Goal: Browse casually: Explore the website without a specific task or goal

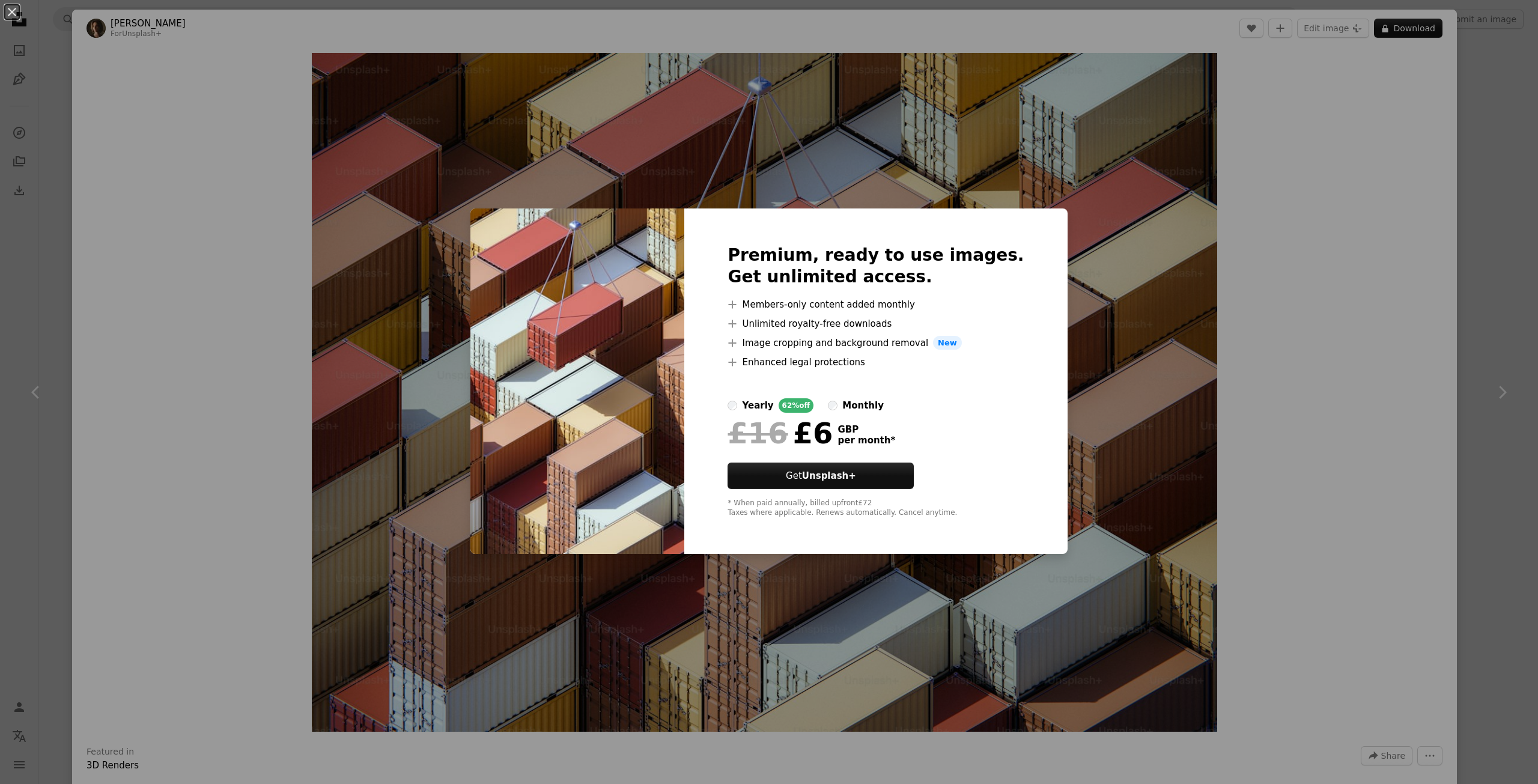
click at [1511, 220] on div "An X shape Premium, ready to use images. Get unlimited access. A plus sign Memb…" at bounding box center [769, 392] width 1538 height 784
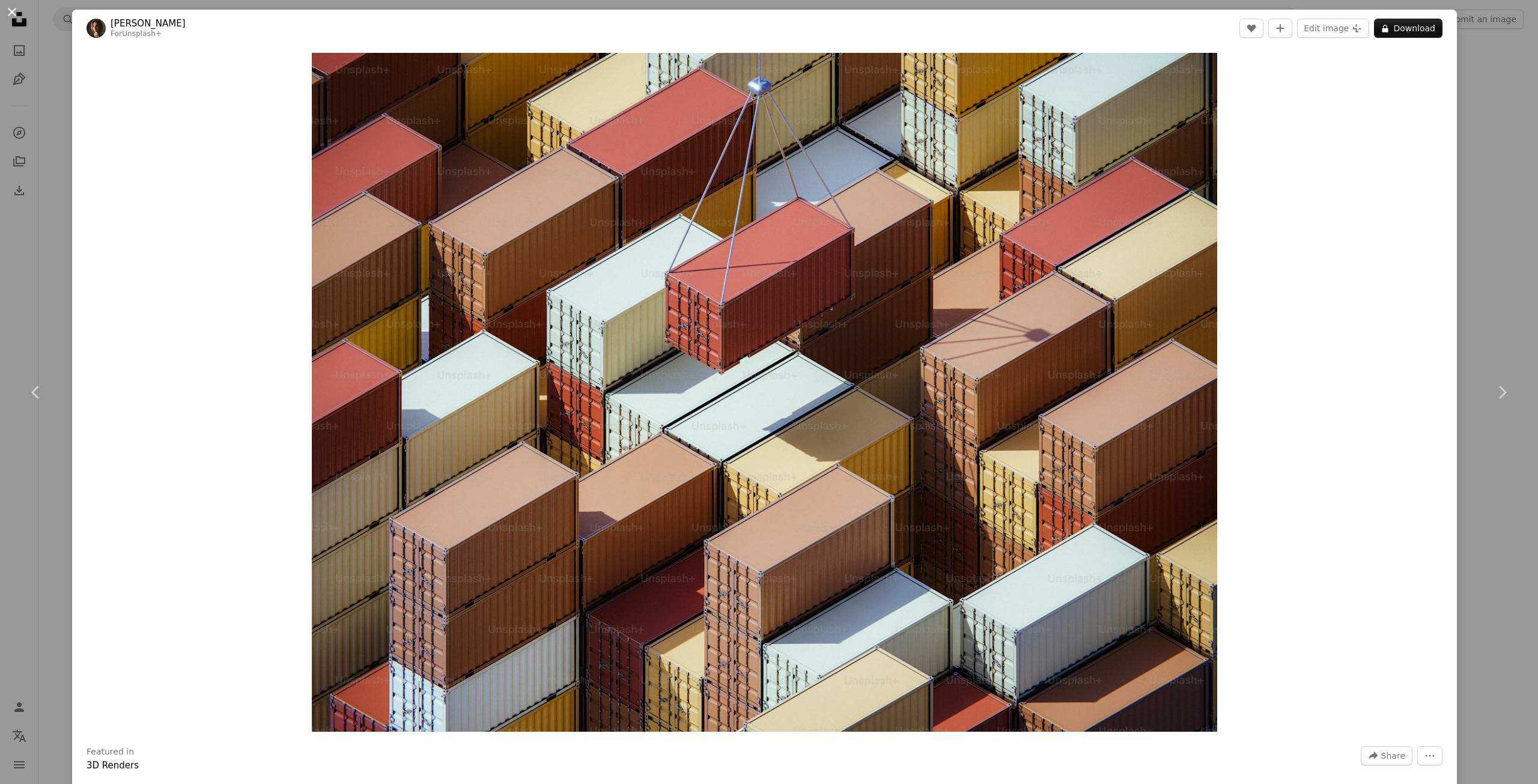
click at [7, 12] on button "An X shape" at bounding box center [12, 12] width 15 height 15
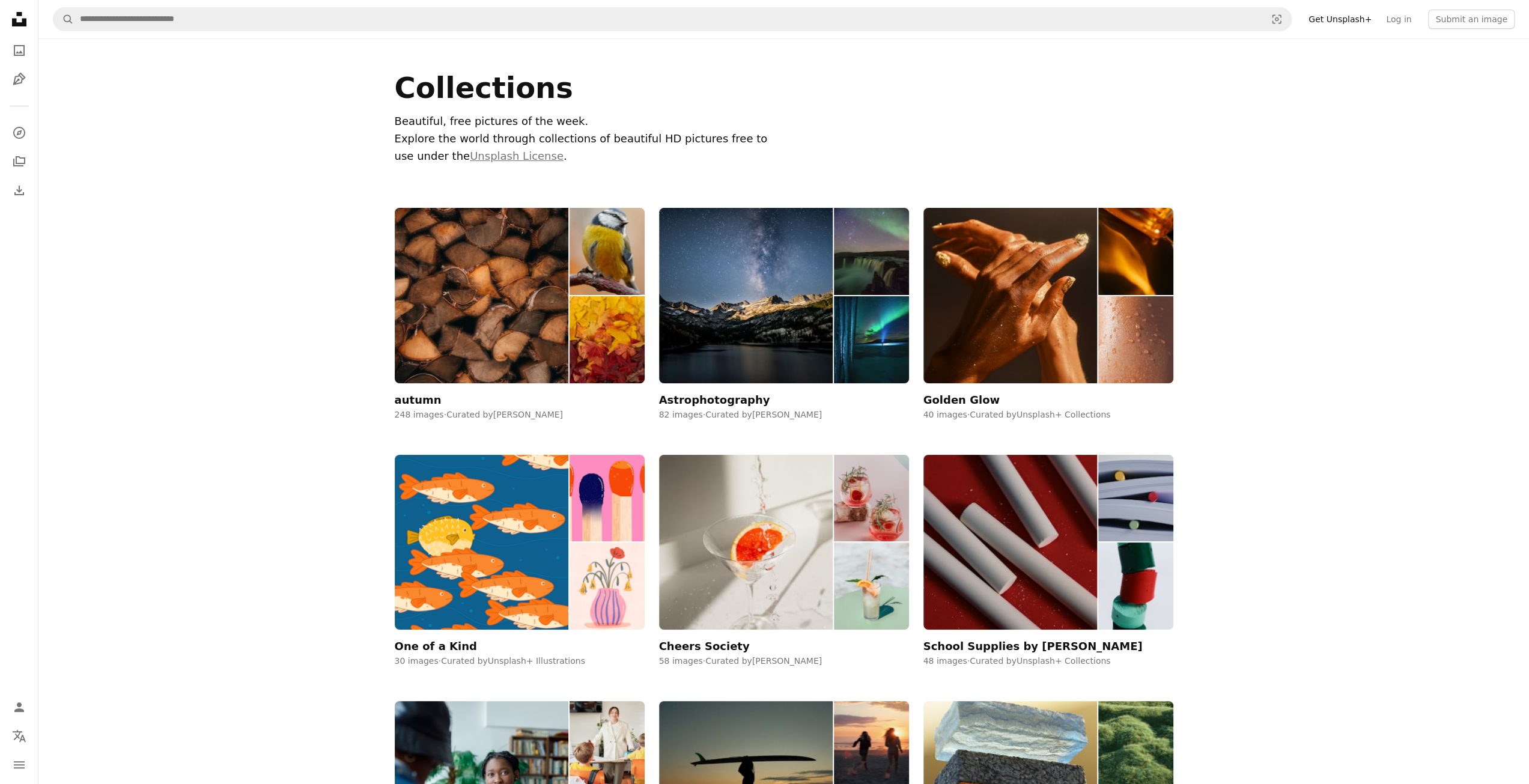
scroll to position [1442, 0]
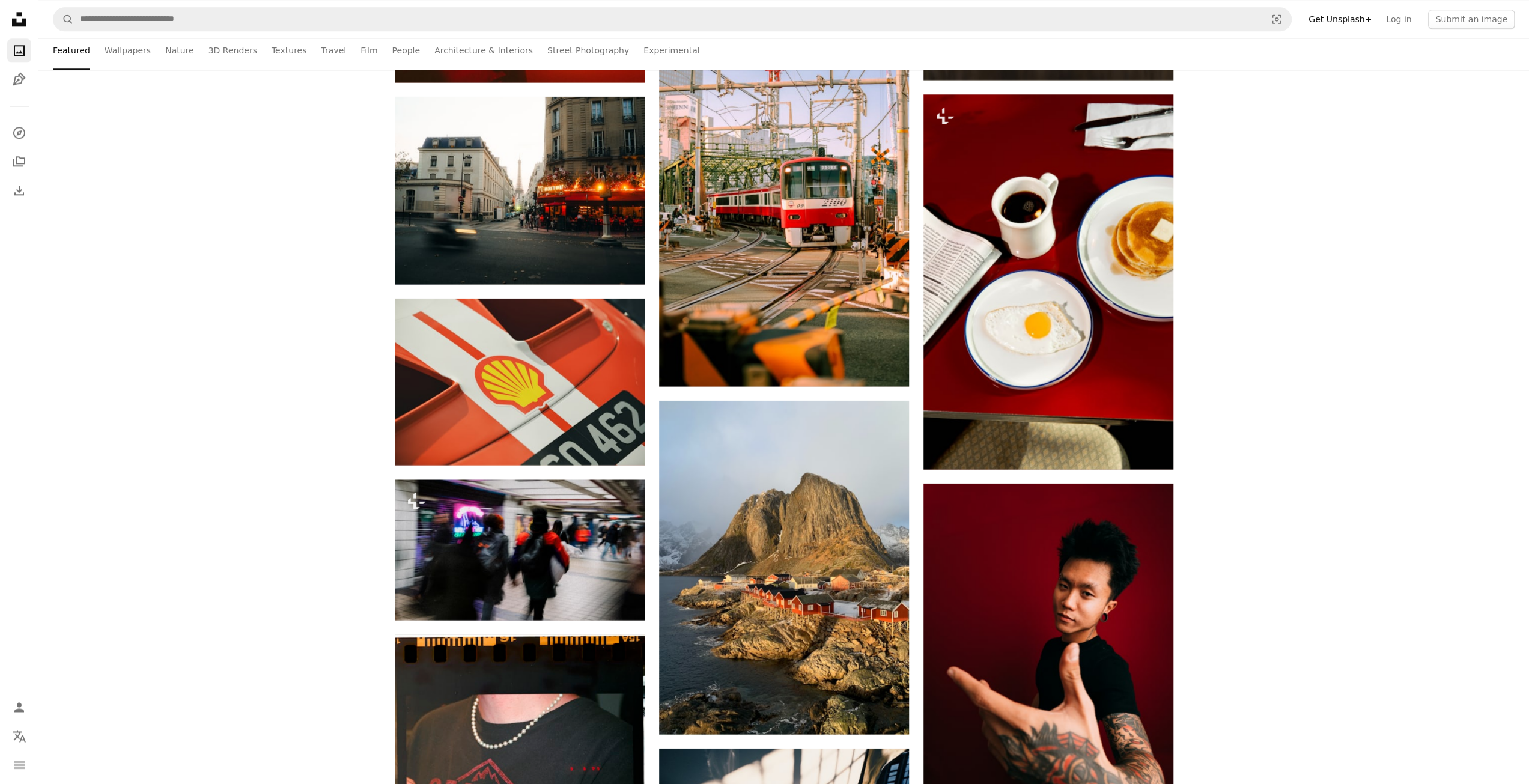
scroll to position [6068, 0]
